Goal: Find specific page/section: Find specific page/section

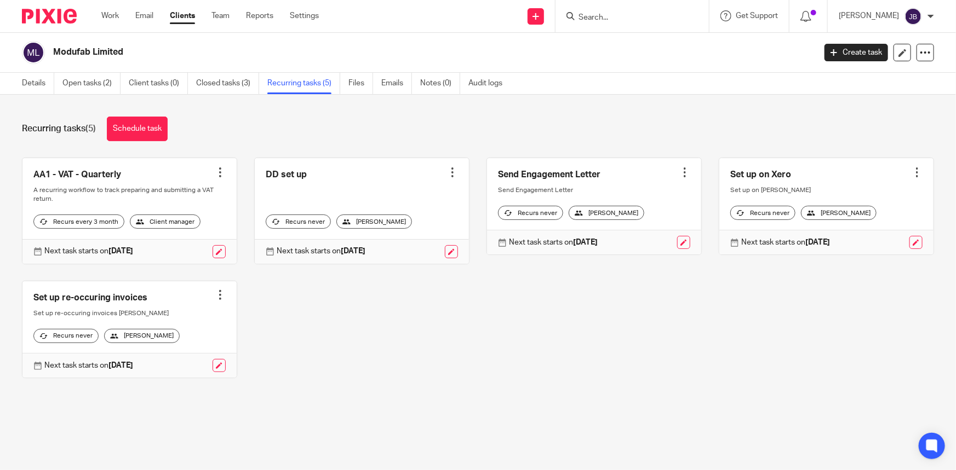
click at [642, 17] on input "Search" at bounding box center [626, 18] width 99 height 10
type input "[DEMOGRAPHIC_DATA]"
click at [665, 36] on link at bounding box center [643, 43] width 136 height 16
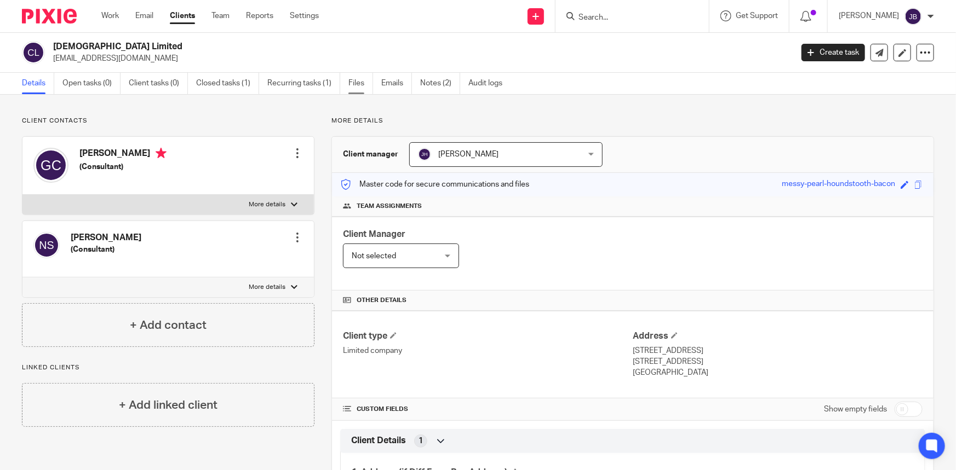
click at [359, 80] on link "Files" at bounding box center [360, 83] width 25 height 21
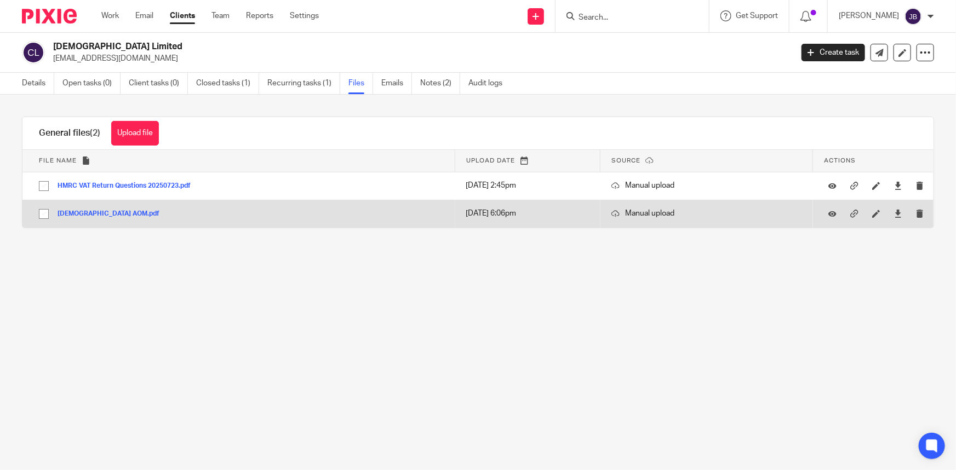
click at [120, 211] on button "Climate first AOM.pdf" at bounding box center [113, 214] width 110 height 8
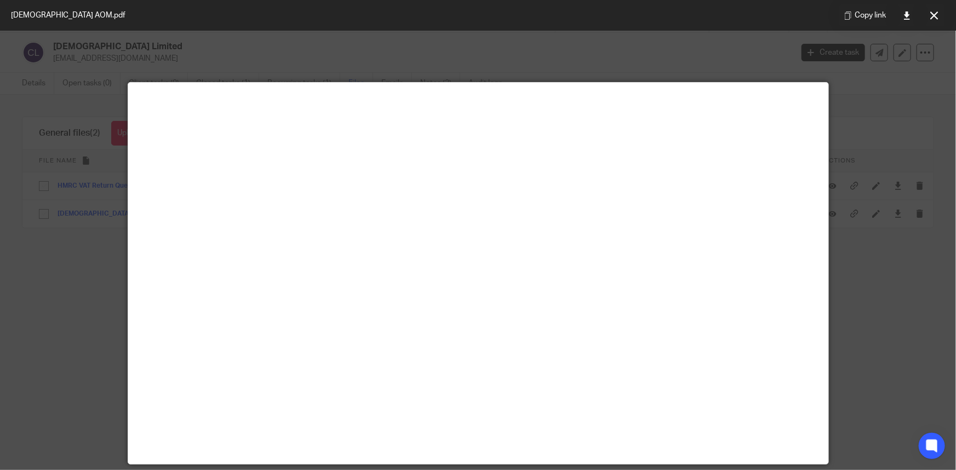
click at [676, 58] on div at bounding box center [478, 235] width 956 height 470
click at [935, 14] on icon at bounding box center [934, 16] width 8 height 8
